Goal: Task Accomplishment & Management: Use online tool/utility

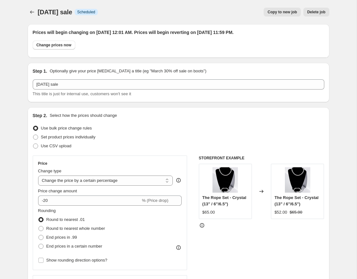
select select "percentage"
click at [31, 12] on icon "Price change jobs" at bounding box center [32, 11] width 4 height 3
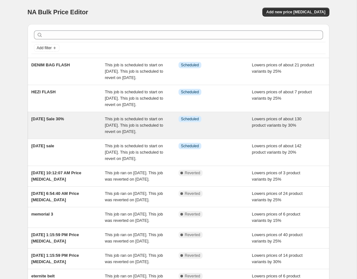
click at [75, 135] on div "[DATE] Sale 30%" at bounding box center [68, 125] width 74 height 19
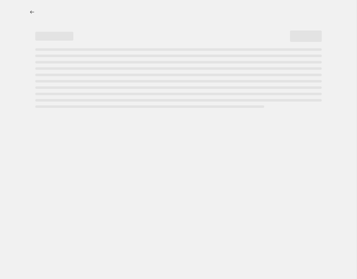
select select "percentage"
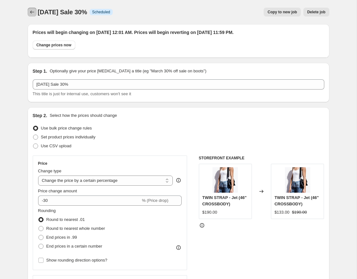
click at [31, 13] on icon "Price change jobs" at bounding box center [32, 12] width 6 height 6
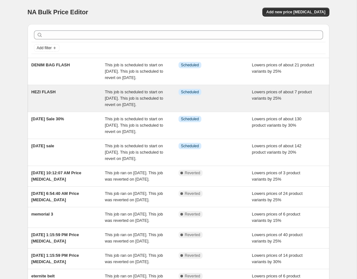
click at [86, 108] on div "HEZI FLASH" at bounding box center [68, 98] width 74 height 19
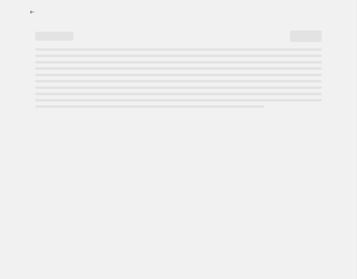
select select "percentage"
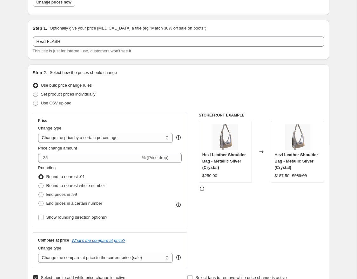
scroll to position [6, 0]
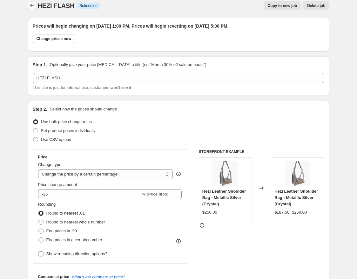
click at [31, 6] on icon "Price change jobs" at bounding box center [32, 6] width 6 height 6
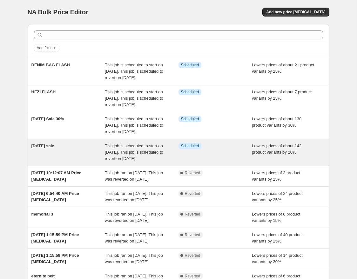
click at [103, 166] on div "labor day sale This job is scheduled to start on August 29, 2025. This job is s…" at bounding box center [179, 152] width 302 height 27
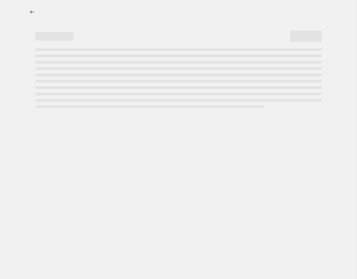
select select "percentage"
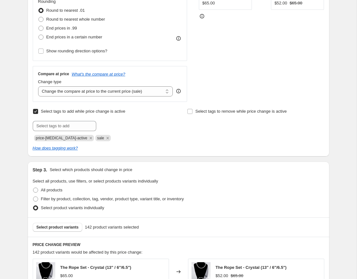
scroll to position [221, 0]
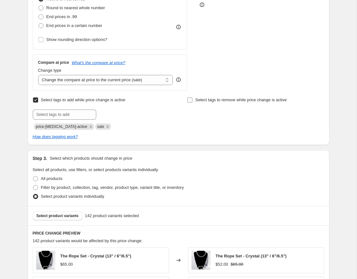
click at [194, 99] on label "Select tags to remove while price change is active" at bounding box center [237, 100] width 100 height 9
click at [192, 99] on input "Select tags to remove while price change is active" at bounding box center [189, 99] width 5 height 5
checkbox input "true"
click at [217, 110] on input "text" at bounding box center [218, 115] width 63 height 10
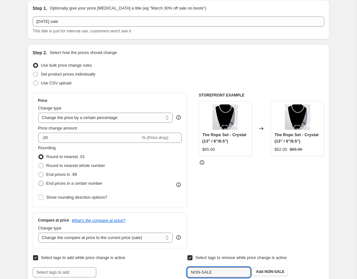
scroll to position [0, 0]
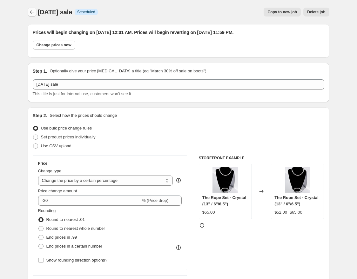
type input "NON-SALE"
click at [32, 14] on icon "Price change jobs" at bounding box center [32, 12] width 6 height 6
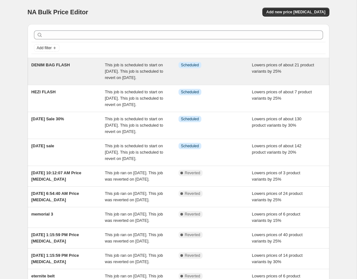
click at [74, 80] on div "DENIM BAG FLASH" at bounding box center [68, 71] width 74 height 19
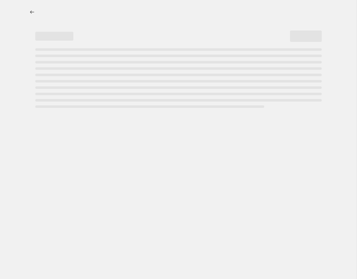
select select "percentage"
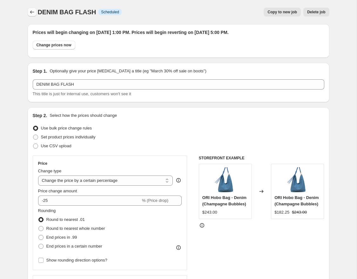
click at [28, 15] on button "Price change jobs" at bounding box center [32, 12] width 9 height 9
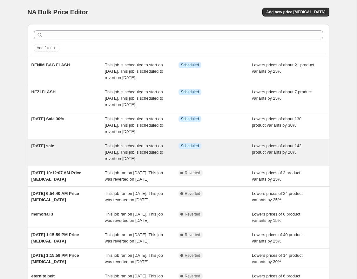
click at [95, 162] on div "[DATE] sale" at bounding box center [68, 152] width 74 height 19
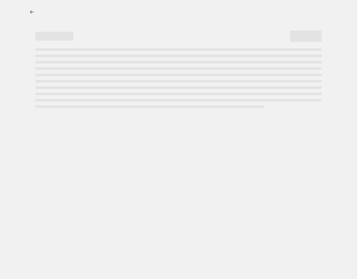
select select "percentage"
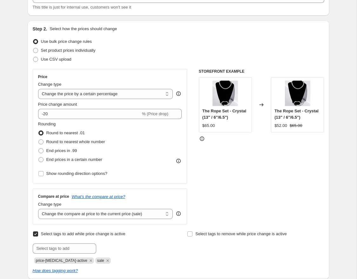
scroll to position [123, 0]
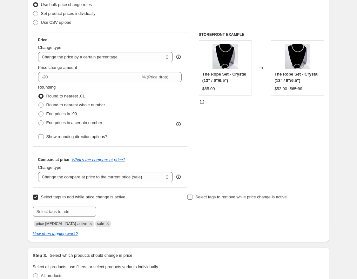
click at [190, 197] on input "Select tags to remove while price change is active" at bounding box center [189, 197] width 5 height 5
checkbox input "true"
click at [206, 214] on input "text" at bounding box center [218, 212] width 63 height 10
paste input "non-sale"
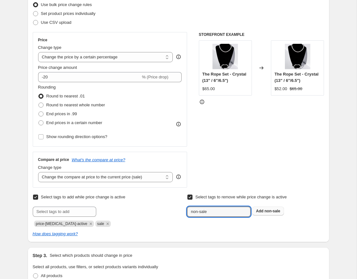
type input "non-sale"
click at [276, 210] on span "non-sale" at bounding box center [272, 211] width 16 height 4
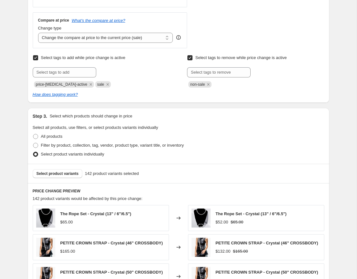
scroll to position [570, 0]
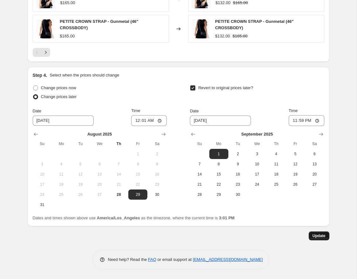
click at [322, 239] on button "Update" at bounding box center [319, 235] width 21 height 9
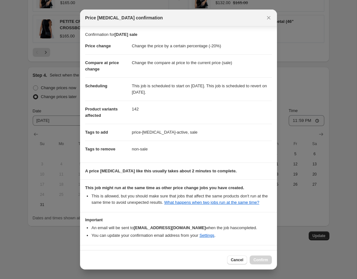
scroll to position [27, 0]
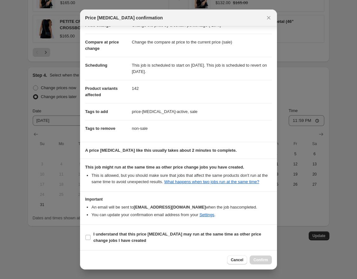
drag, startPoint x: 90, startPoint y: 236, endPoint x: 156, endPoint y: 253, distance: 68.4
click at [90, 236] on input "I understand that this price [MEDICAL_DATA] may run at the same time as other p…" at bounding box center [87, 237] width 5 height 5
checkbox input "true"
click at [264, 258] on span "Confirm" at bounding box center [260, 259] width 15 height 5
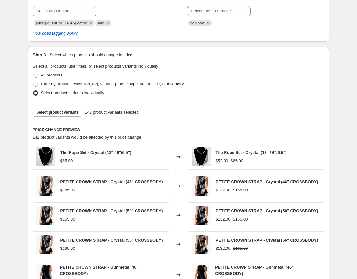
scroll to position [0, 0]
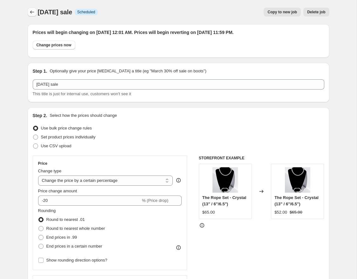
click at [30, 14] on icon "Price change jobs" at bounding box center [32, 12] width 6 height 6
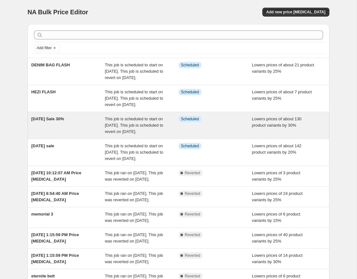
click at [83, 135] on div "[DATE] Sale 30%" at bounding box center [68, 125] width 74 height 19
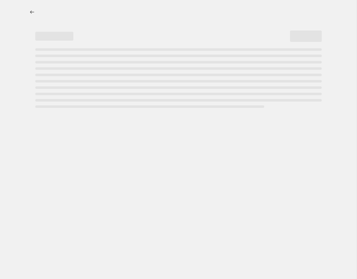
select select "percentage"
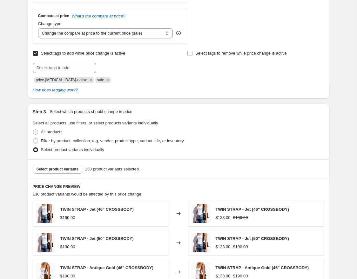
scroll to position [266, 0]
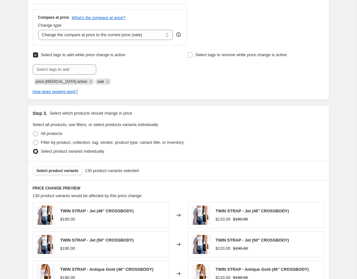
drag, startPoint x: 190, startPoint y: 54, endPoint x: 197, endPoint y: 75, distance: 21.3
click at [190, 54] on input "Select tags to remove while price change is active" at bounding box center [189, 54] width 5 height 5
checkbox input "true"
click at [204, 71] on input "text" at bounding box center [218, 69] width 63 height 10
paste input "non-sale"
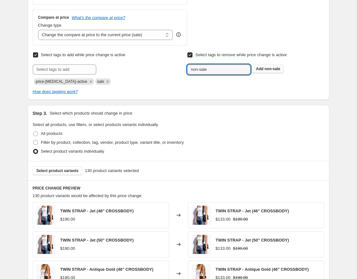
type input "non-sale"
click at [274, 69] on span "non-sale" at bounding box center [272, 69] width 16 height 4
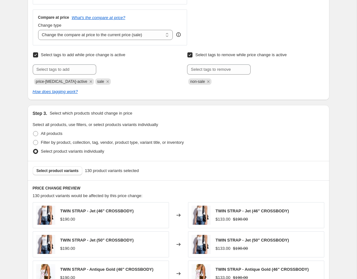
scroll to position [568, 0]
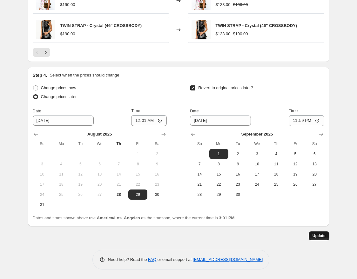
click at [317, 239] on button "Update" at bounding box center [319, 235] width 21 height 9
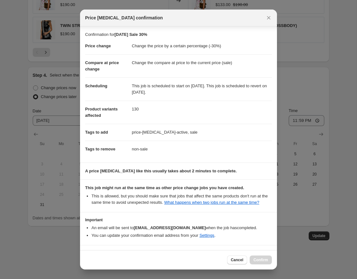
scroll to position [27, 0]
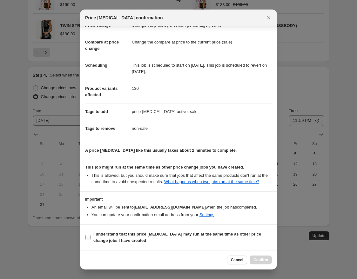
drag, startPoint x: 88, startPoint y: 238, endPoint x: 112, endPoint y: 237, distance: 24.5
click at [88, 238] on input "I understand that this price [MEDICAL_DATA] may run at the same time as other p…" at bounding box center [87, 237] width 5 height 5
checkbox input "true"
click at [266, 262] on span "Confirm" at bounding box center [260, 259] width 15 height 5
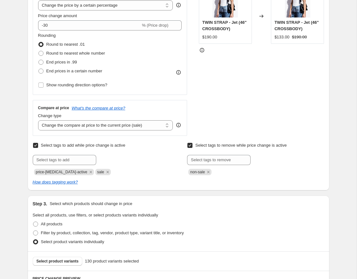
scroll to position [0, 0]
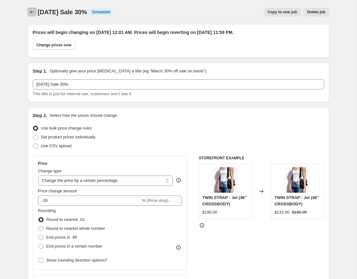
click at [31, 9] on icon "Price change jobs" at bounding box center [32, 12] width 6 height 6
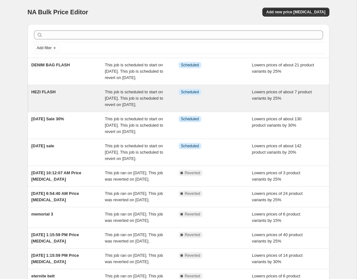
click at [71, 105] on div "HEZI FLASH" at bounding box center [68, 98] width 74 height 19
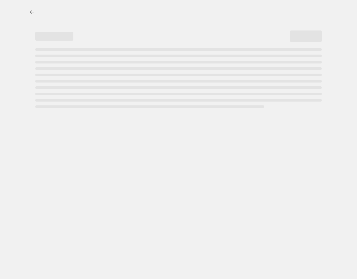
select select "percentage"
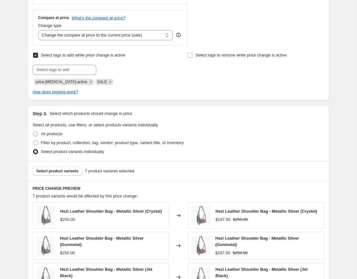
scroll to position [211, 0]
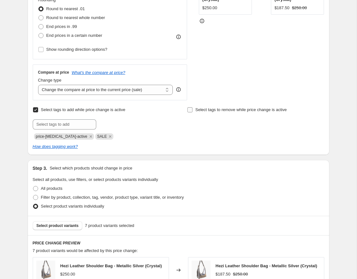
click at [191, 110] on input "Select tags to remove while price change is active" at bounding box center [189, 109] width 5 height 5
checkbox input "true"
click at [226, 126] on input "text" at bounding box center [218, 124] width 63 height 10
paste input "non-sale"
type input "non-sale"
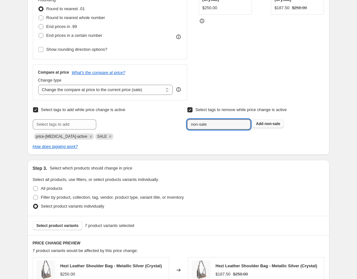
click at [260, 126] on button "Add non-sale" at bounding box center [268, 123] width 32 height 9
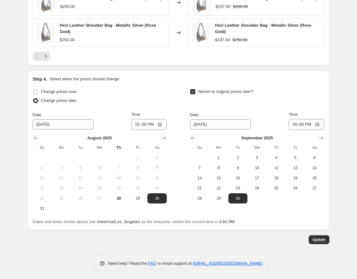
scroll to position [578, 0]
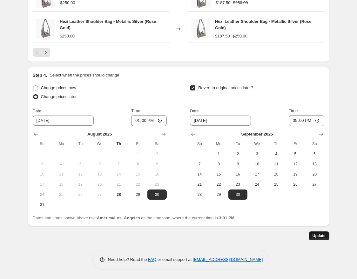
click at [325, 237] on span "Update" at bounding box center [318, 235] width 13 height 5
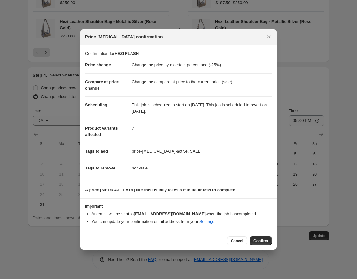
click at [262, 243] on span "Confirm" at bounding box center [260, 240] width 15 height 5
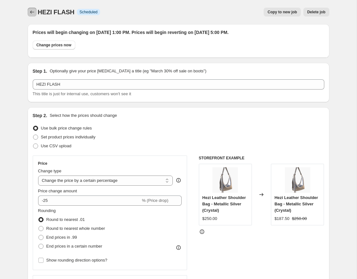
click at [33, 11] on icon "Price change jobs" at bounding box center [32, 12] width 6 height 6
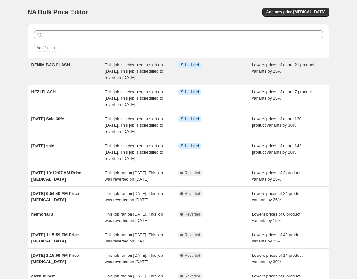
click at [55, 67] on div "DENIM BAG FLASH" at bounding box center [68, 71] width 74 height 19
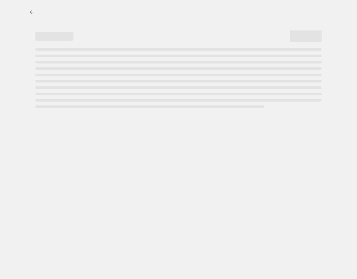
select select "percentage"
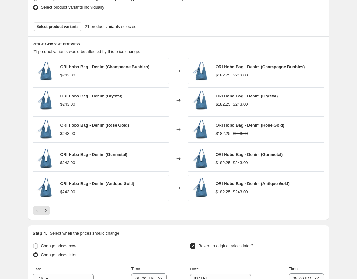
scroll to position [430, 0]
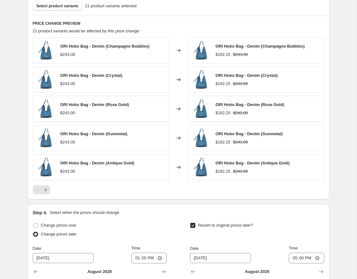
click at [45, 194] on div "PRICE CHANGE PREVIEW 21 product variants would be affected by this price change…" at bounding box center [179, 108] width 302 height 184
click at [46, 193] on icon "Next" at bounding box center [46, 190] width 6 height 6
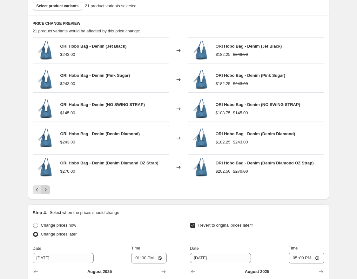
click at [43, 189] on icon "Next" at bounding box center [46, 190] width 6 height 6
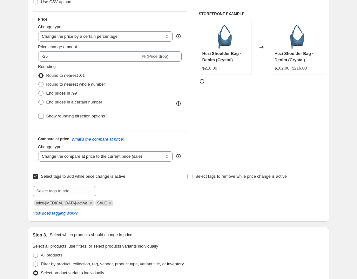
scroll to position [101, 0]
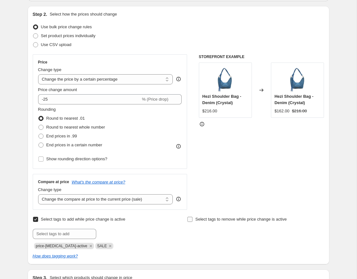
click at [192, 221] on span at bounding box center [190, 220] width 6 height 6
click at [192, 221] on input "Select tags to remove while price change is active" at bounding box center [189, 219] width 5 height 5
checkbox input "true"
click at [196, 235] on input "text" at bounding box center [218, 234] width 63 height 10
paste input "non-sale"
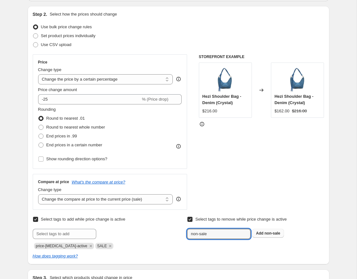
type input "non-sale"
drag, startPoint x: 274, startPoint y: 232, endPoint x: 271, endPoint y: 206, distance: 26.5
click at [274, 232] on span "non-sale" at bounding box center [272, 233] width 16 height 4
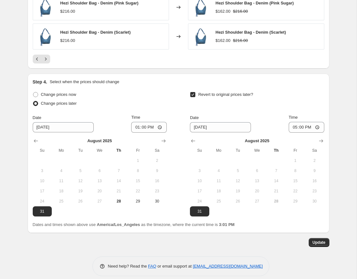
scroll to position [568, 0]
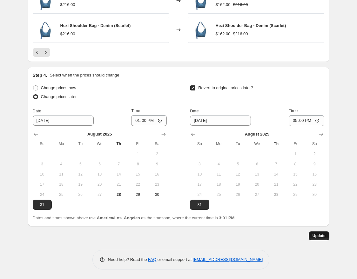
click at [310, 234] on button "Update" at bounding box center [319, 235] width 21 height 9
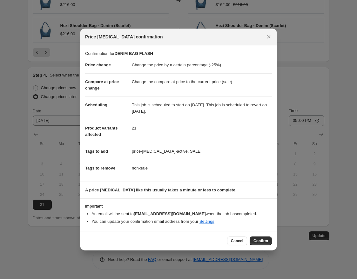
click at [266, 246] on div "Cancel Confirm" at bounding box center [178, 240] width 197 height 19
click at [265, 243] on span "Confirm" at bounding box center [260, 240] width 15 height 5
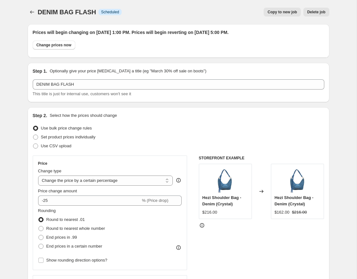
scroll to position [568, 0]
